Goal: Obtain resource: Download file/media

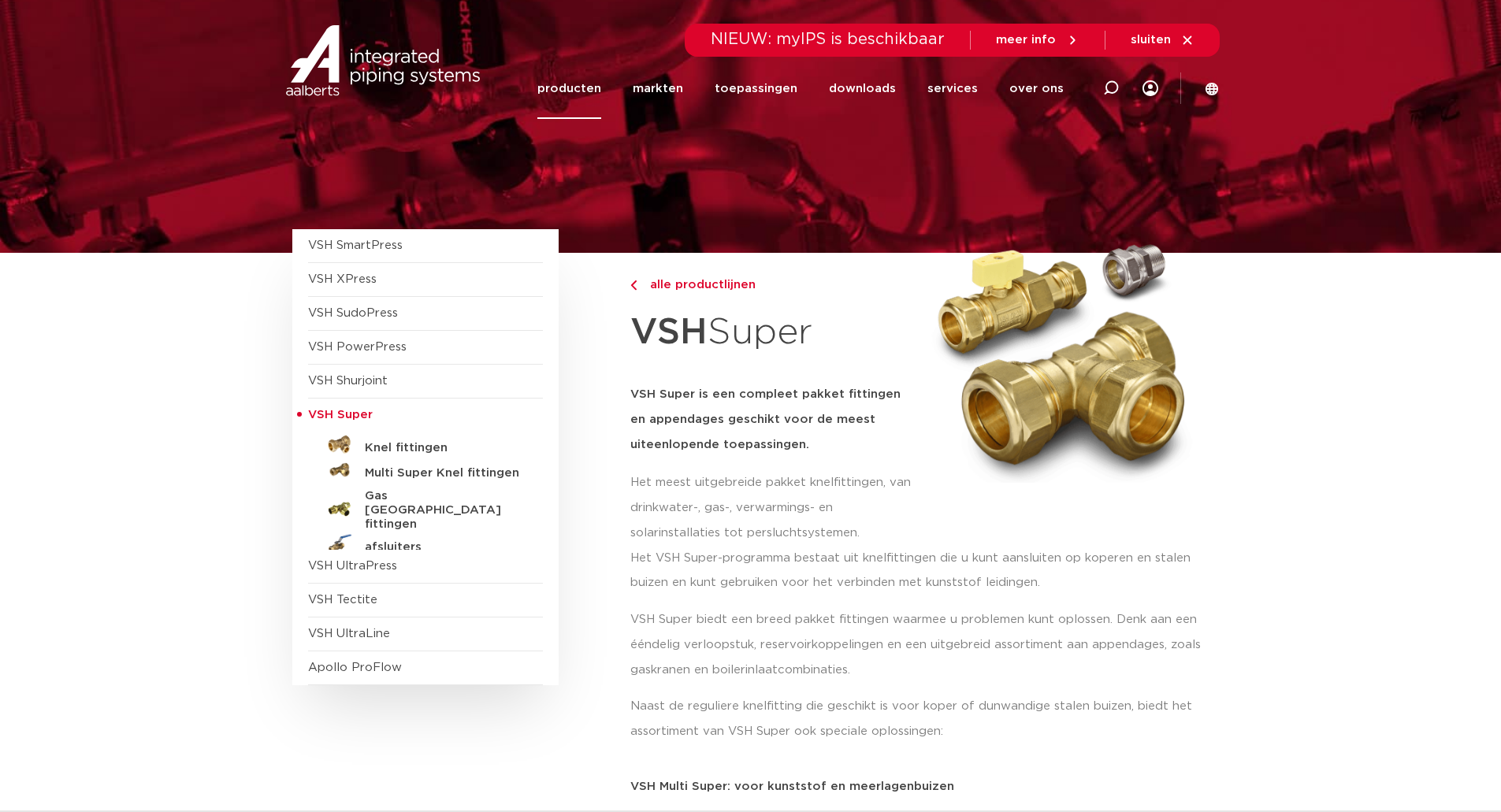
click at [389, 452] on h5 "Knel fittingen" at bounding box center [442, 448] width 156 height 15
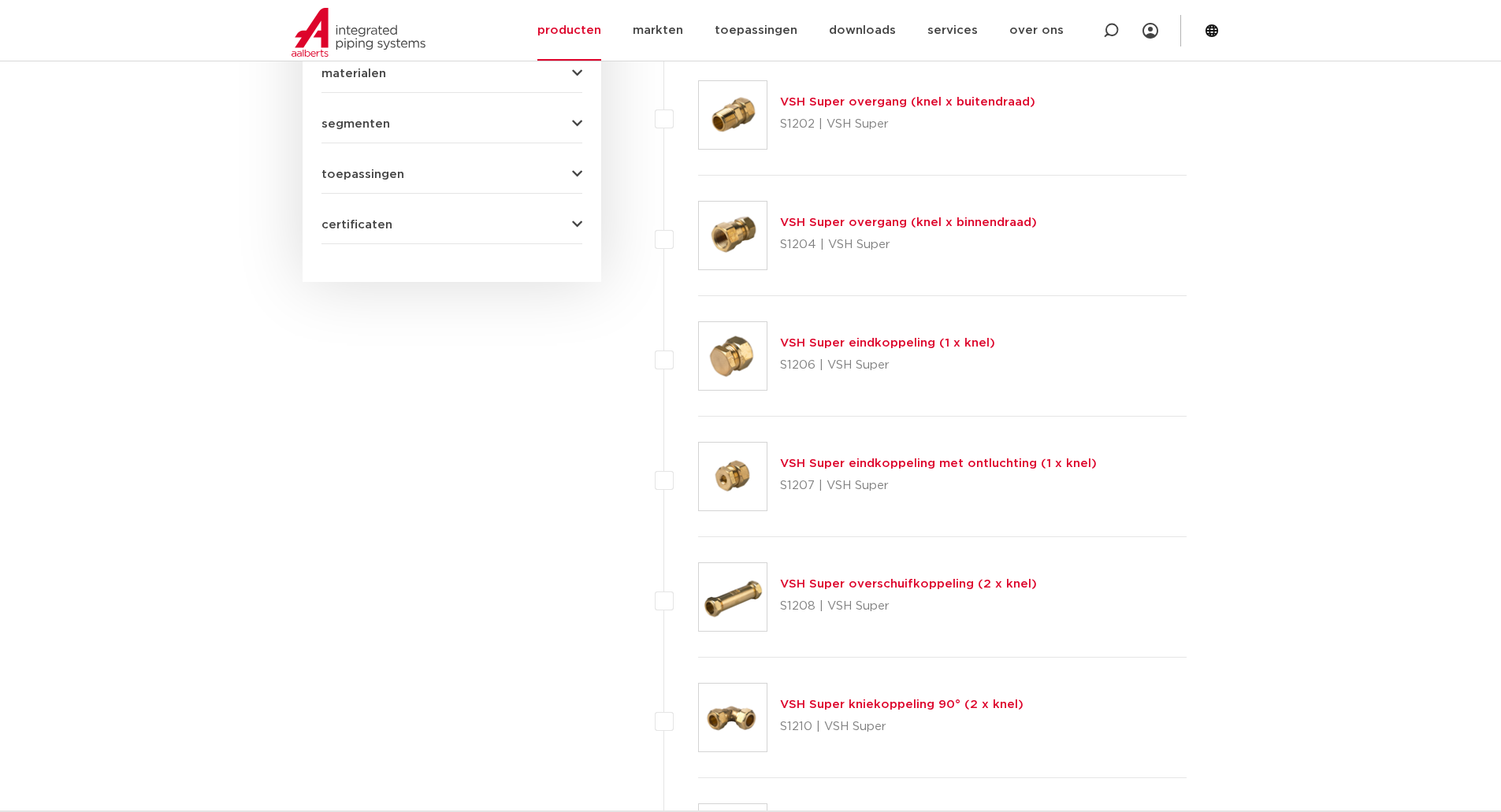
scroll to position [1103, 0]
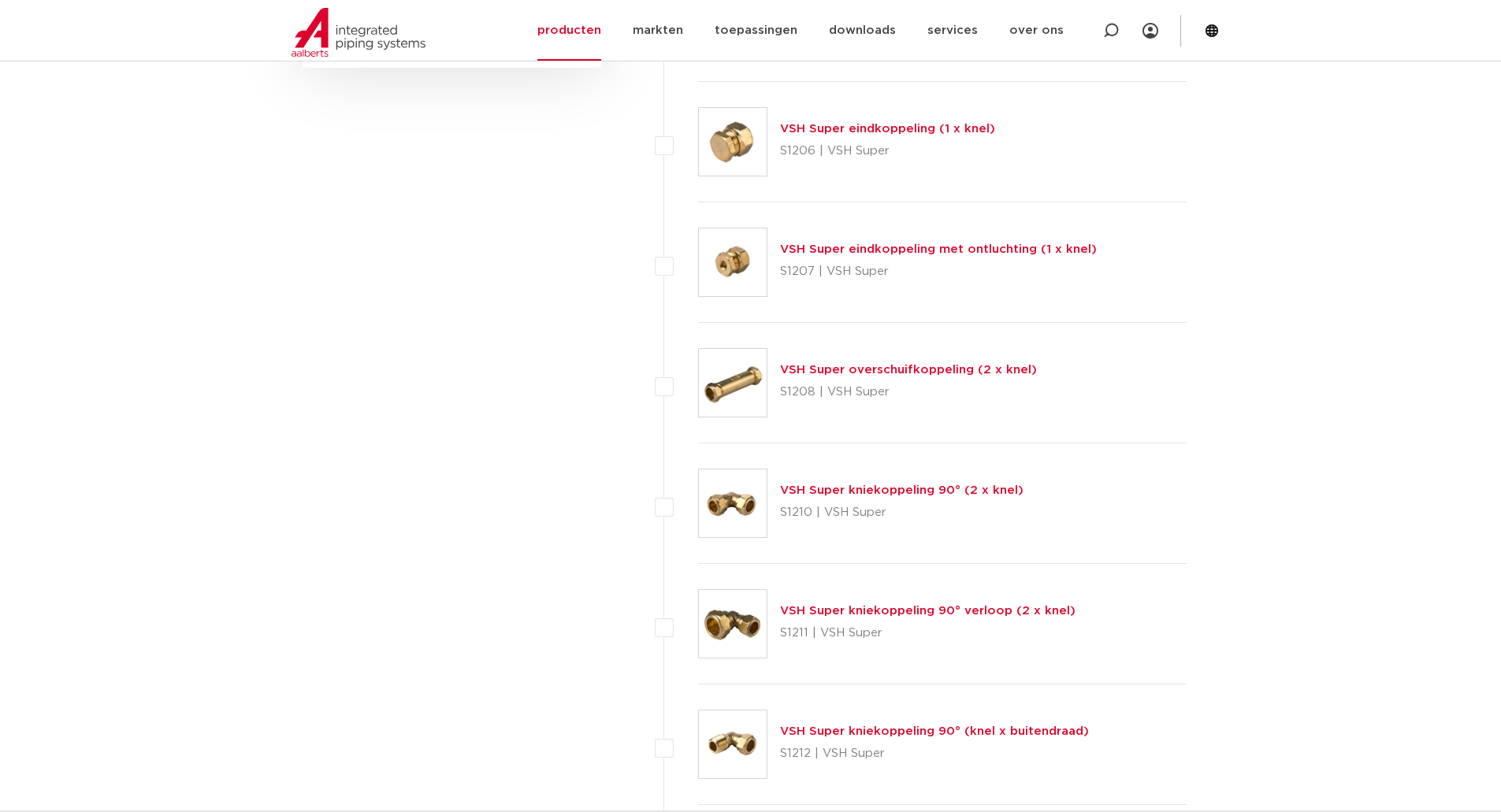
click at [846, 493] on link "VSH Super kniekoppeling 90° (2 x knel)" at bounding box center [901, 490] width 243 height 12
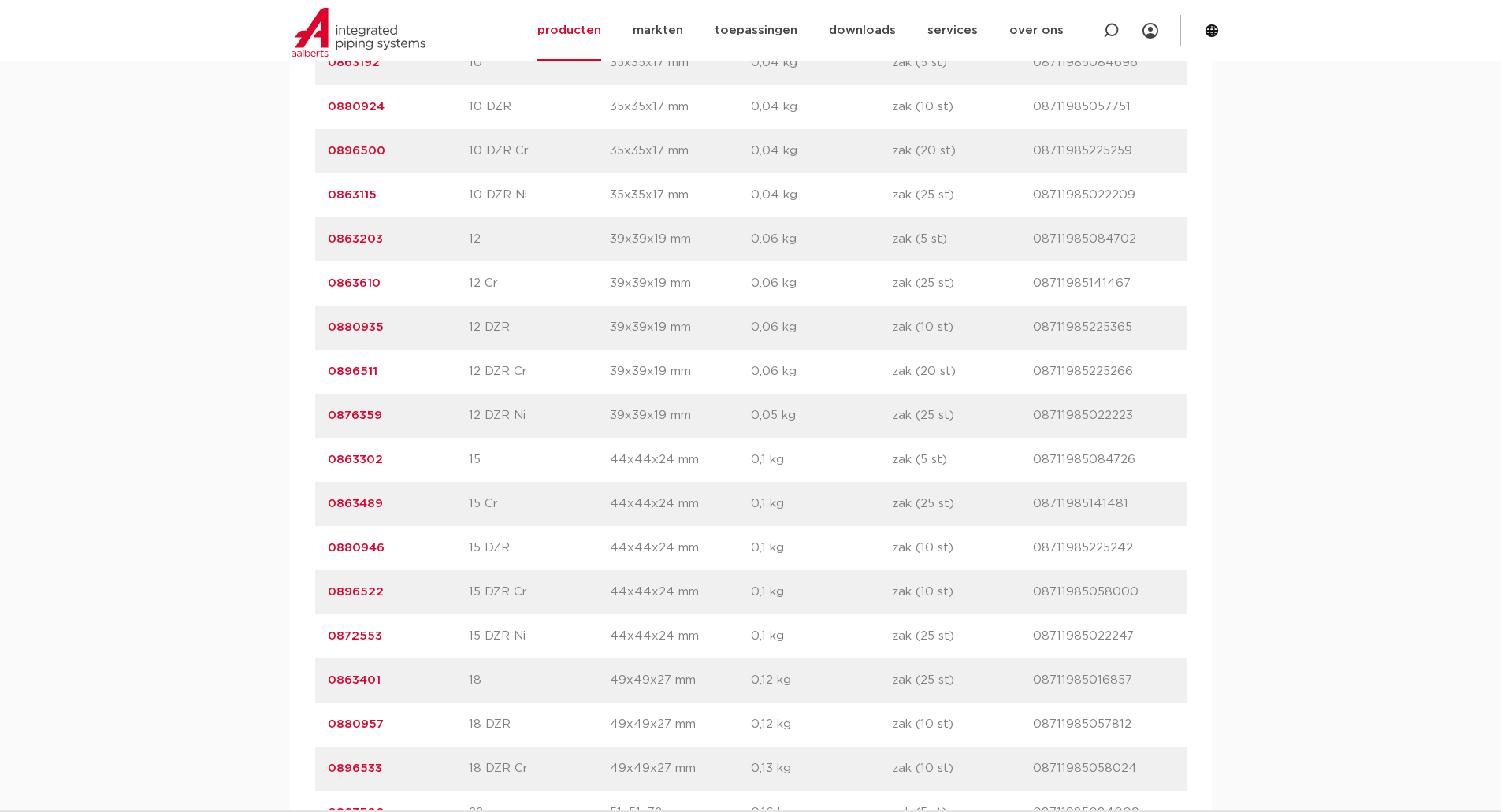
scroll to position [1182, 0]
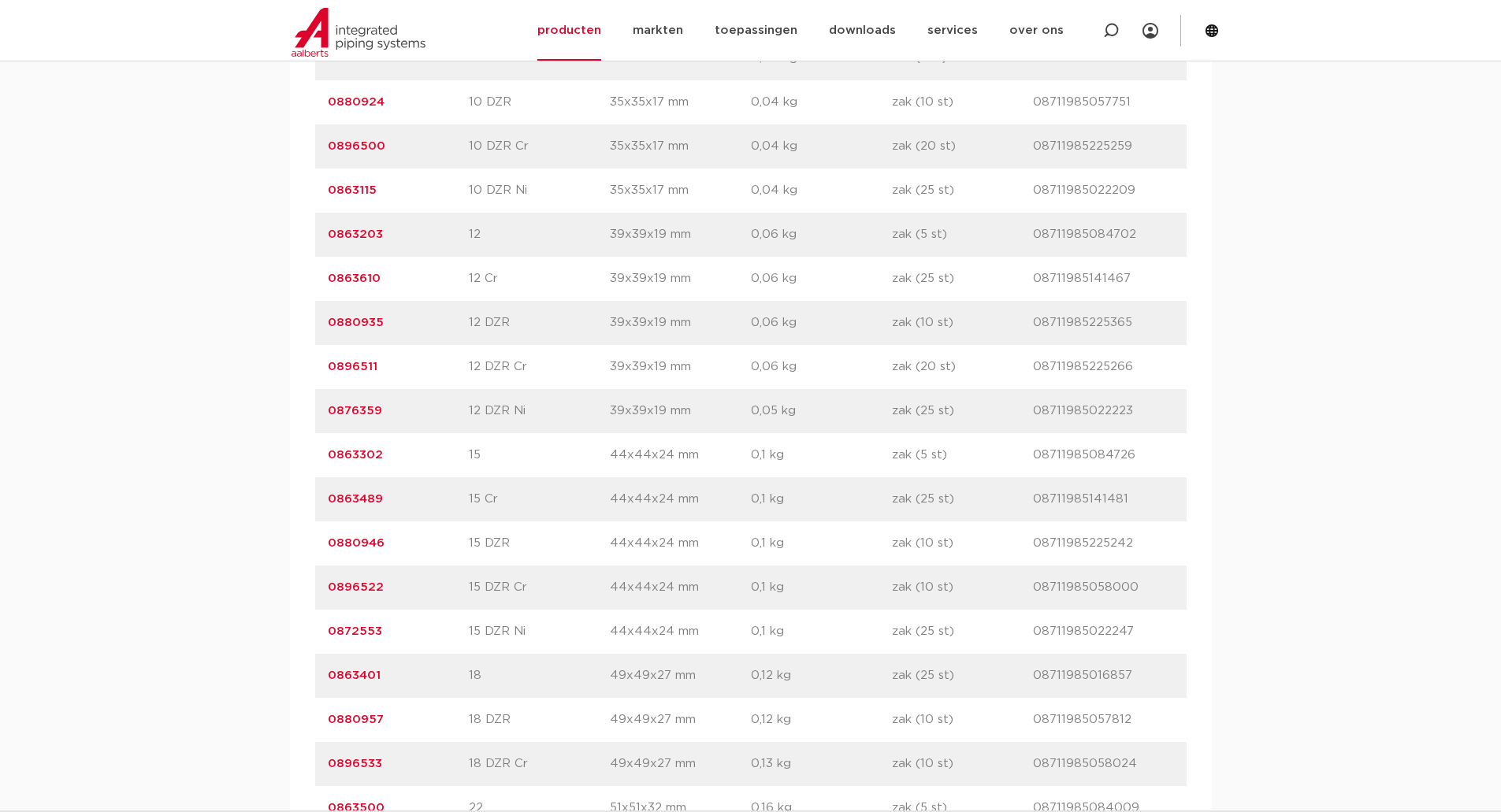
click at [338, 453] on link "0863302" at bounding box center [355, 455] width 55 height 12
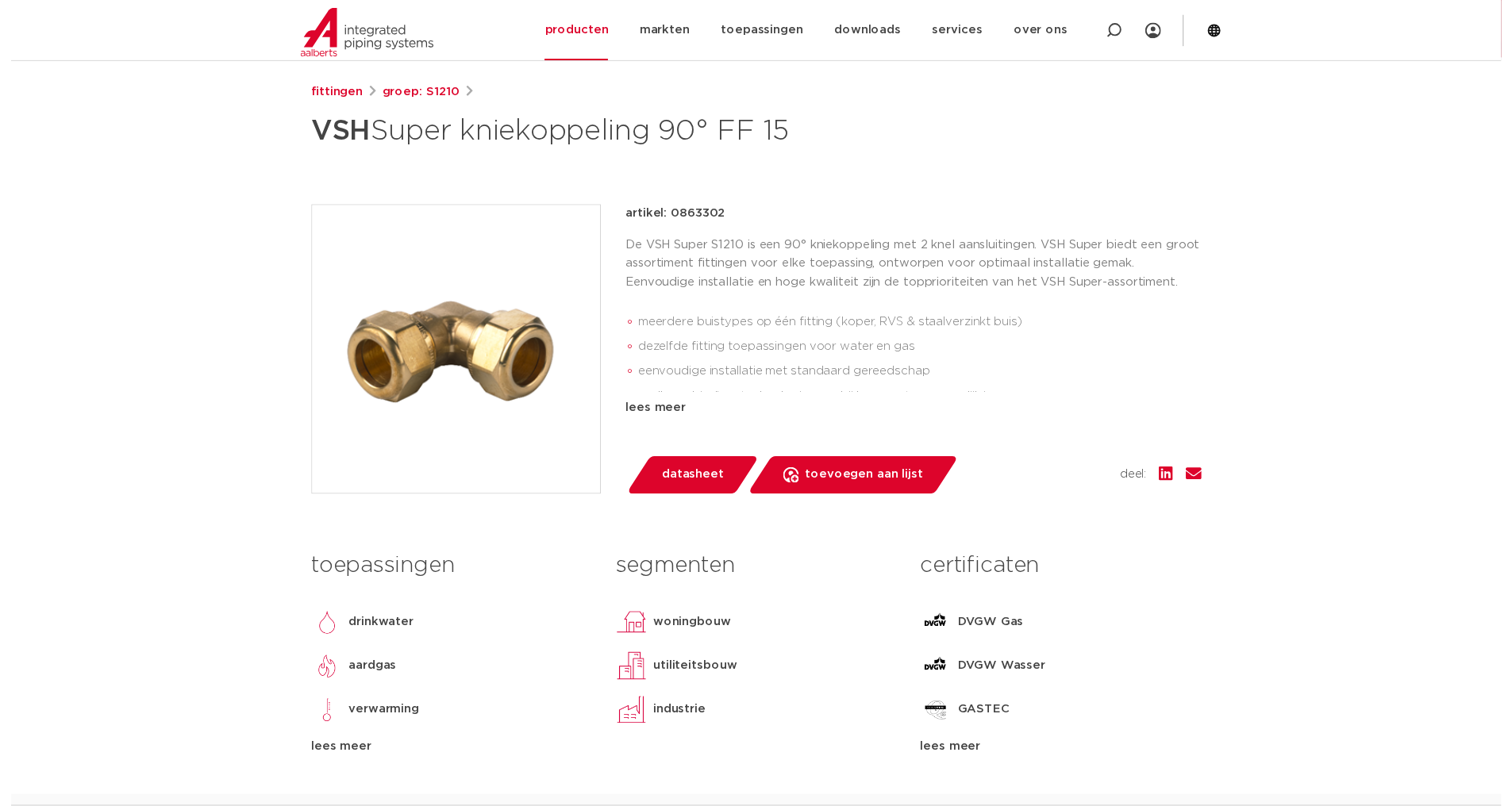
scroll to position [238, 0]
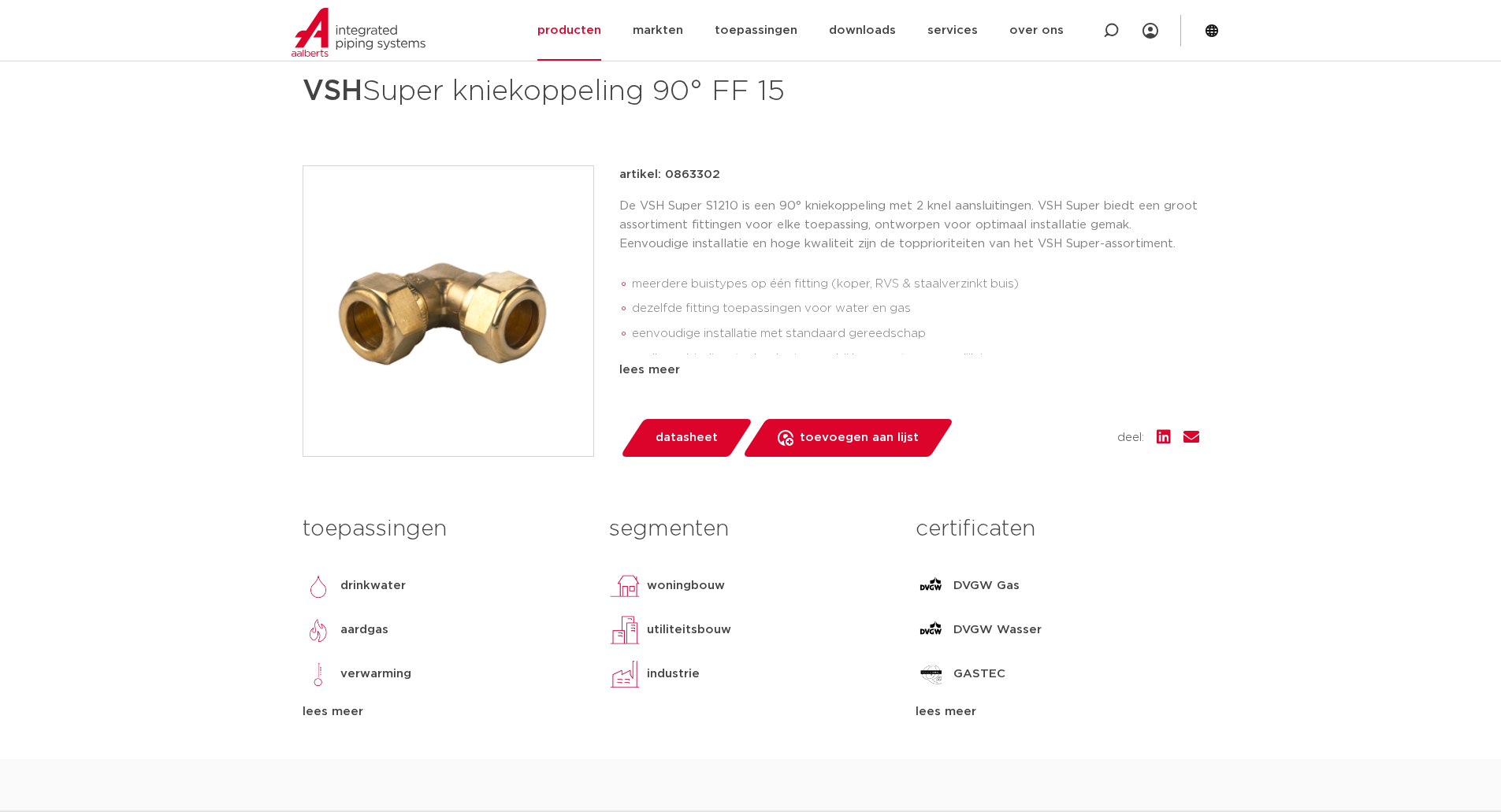
click at [684, 447] on span "datasheet" at bounding box center [686, 437] width 62 height 25
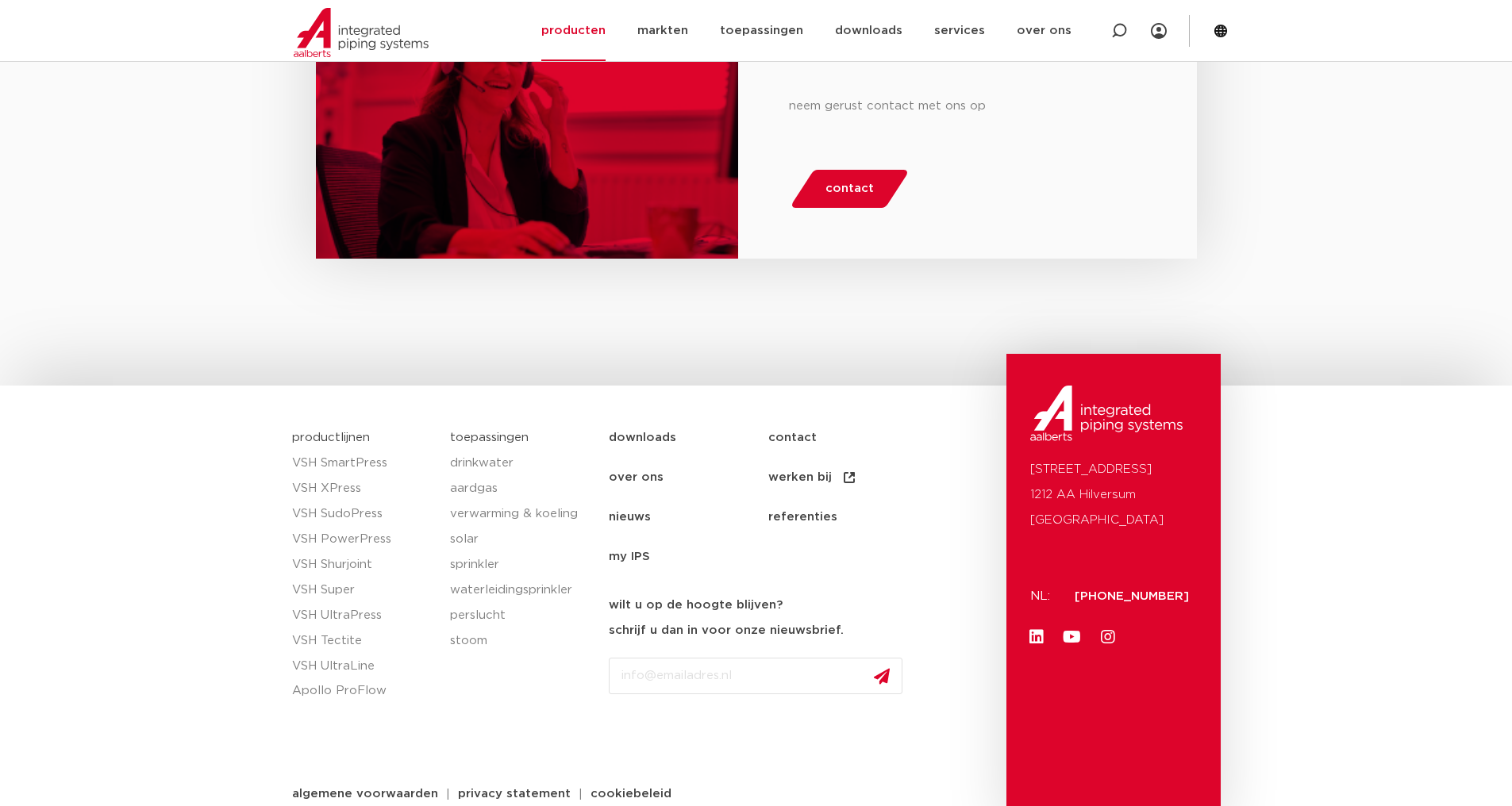
scroll to position [2425, 0]
